Goal: Book appointment/travel/reservation

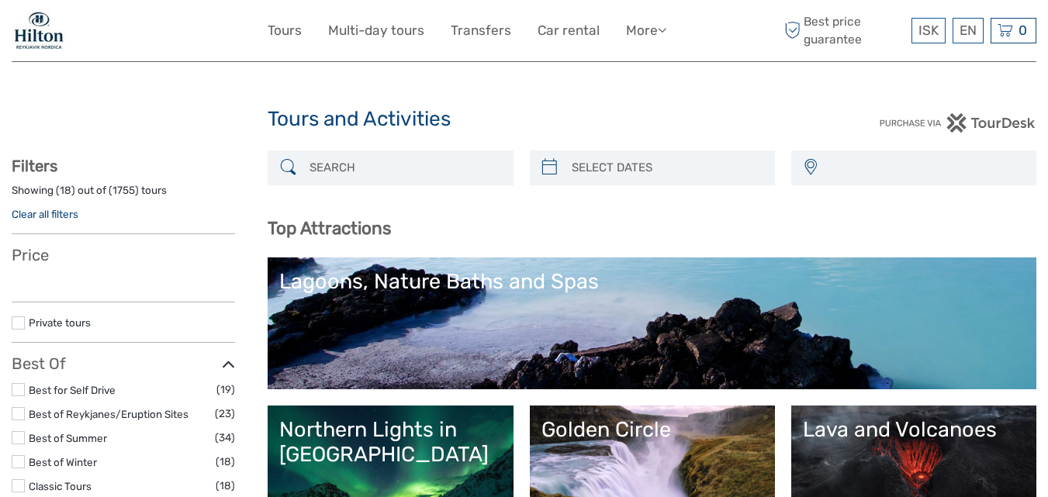
select select
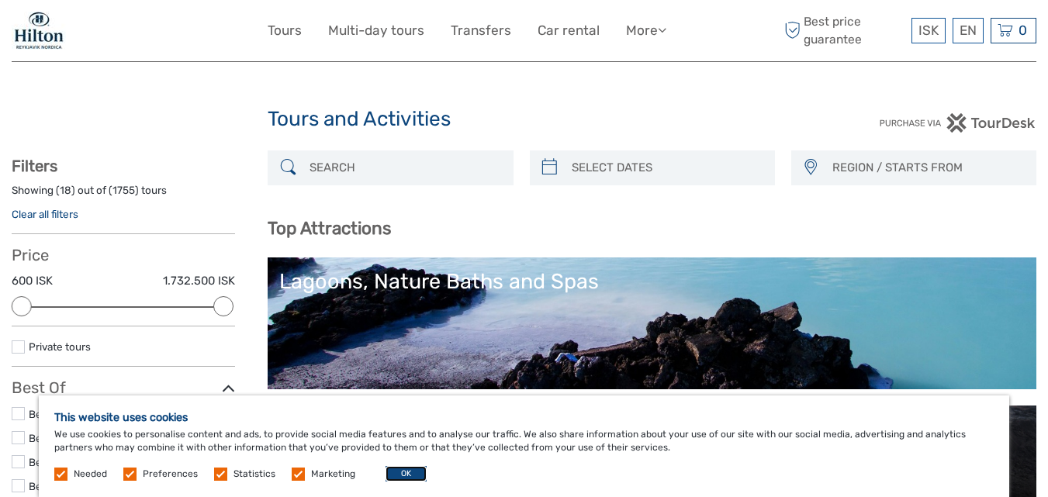
click at [397, 476] on button "OK" at bounding box center [406, 474] width 41 height 16
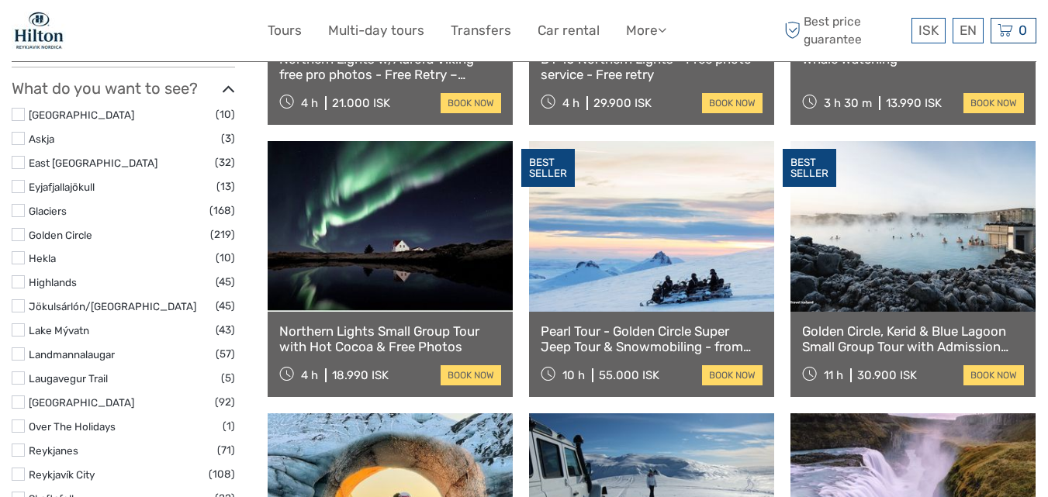
scroll to position [730, 0]
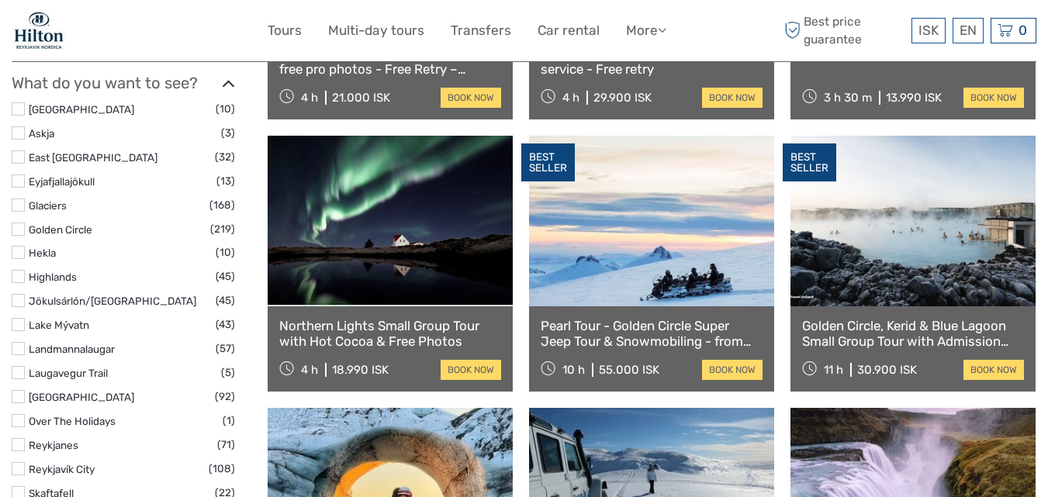
click at [911, 248] on link at bounding box center [913, 221] width 245 height 171
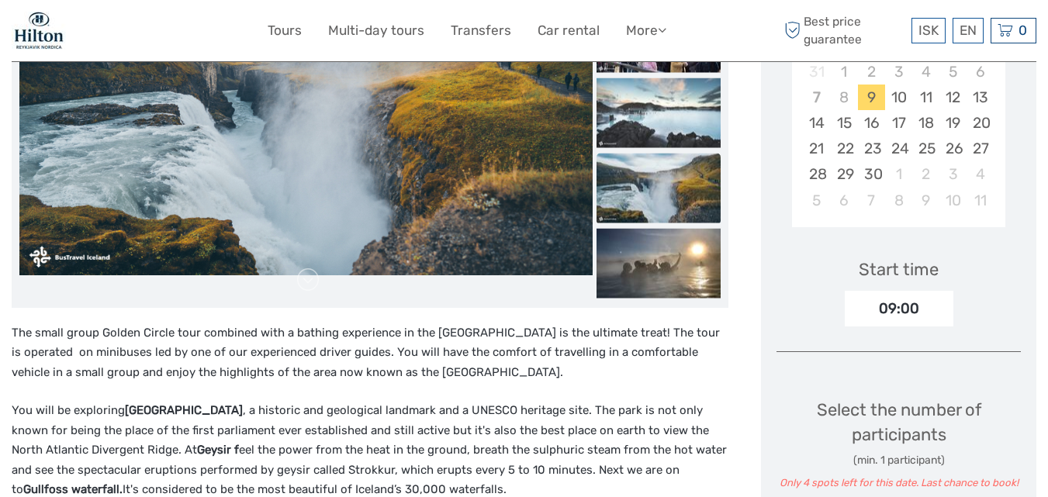
scroll to position [372, 0]
